Goal: Task Accomplishment & Management: Complete application form

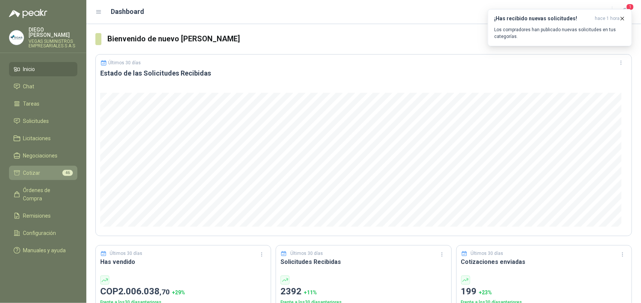
click at [44, 170] on li "Cotizar 46" at bounding box center [43, 173] width 59 height 8
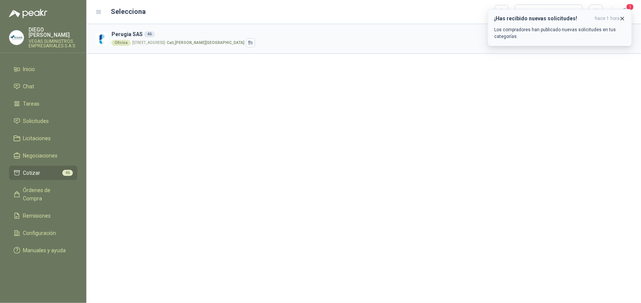
click at [624, 18] on icon "button" at bounding box center [622, 18] width 6 height 6
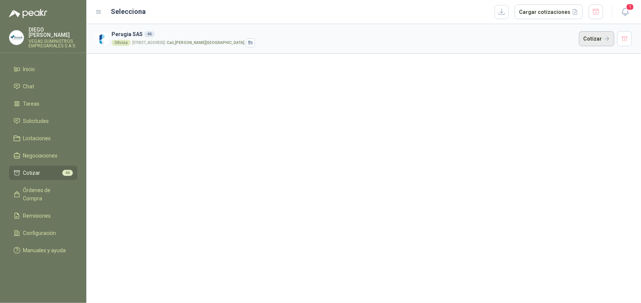
click at [592, 41] on button "Cotizar" at bounding box center [596, 38] width 35 height 15
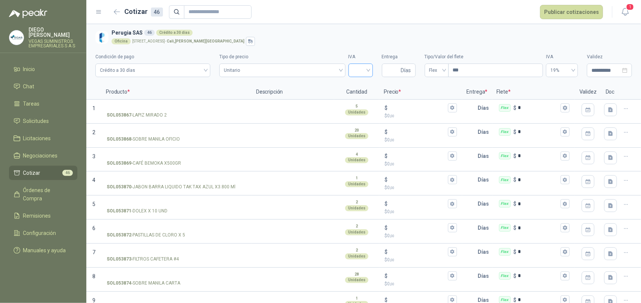
click at [364, 72] on div at bounding box center [360, 70] width 24 height 14
click at [357, 86] on div "19%" at bounding box center [357, 86] width 12 height 8
click at [388, 70] on input "Entrega" at bounding box center [392, 70] width 13 height 13
type input "*"
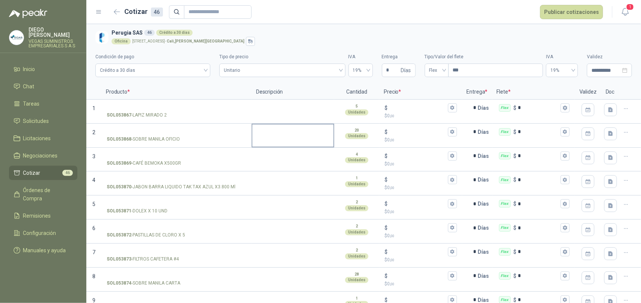
click at [269, 137] on textarea at bounding box center [292, 132] width 81 height 17
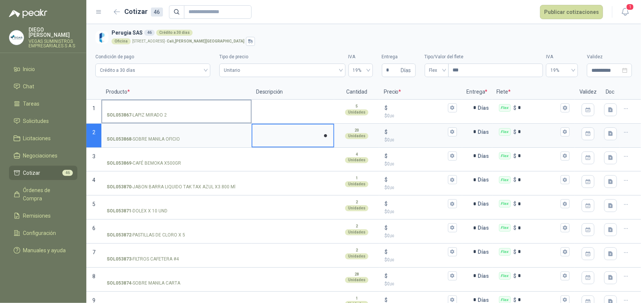
click at [111, 108] on input "SOL053867 - LAPIZ MIRADO 2" at bounding box center [177, 108] width 140 height 6
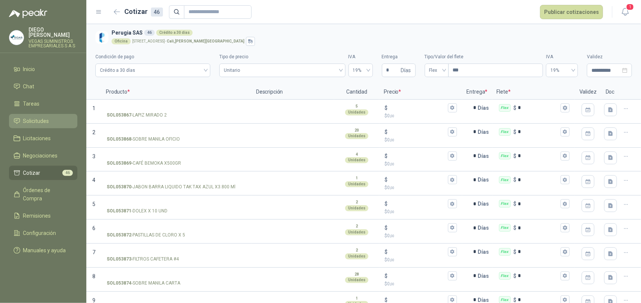
click at [40, 117] on span "Solicitudes" at bounding box center [36, 121] width 26 height 8
